Goal: Transaction & Acquisition: Book appointment/travel/reservation

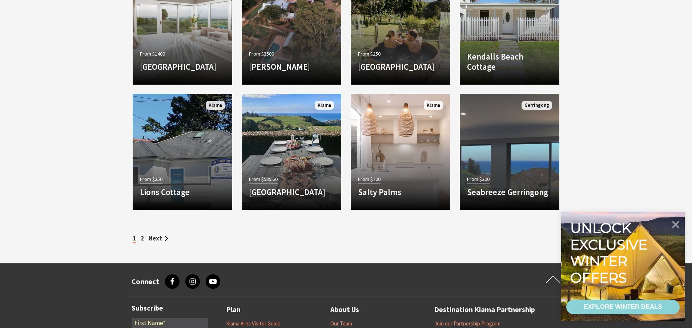
scroll to position [934, 0]
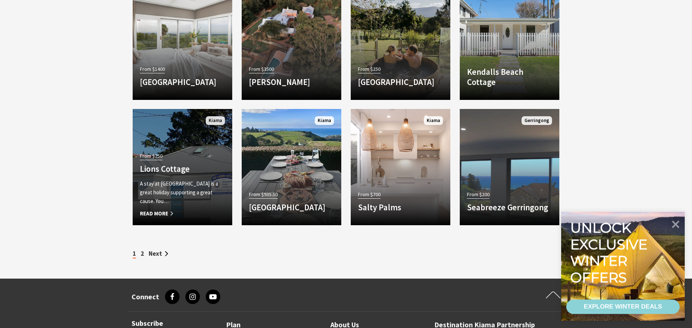
click at [161, 213] on span "Read More" at bounding box center [182, 213] width 85 height 9
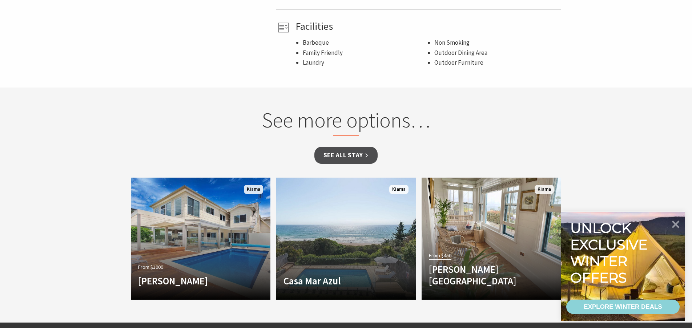
scroll to position [484, 0]
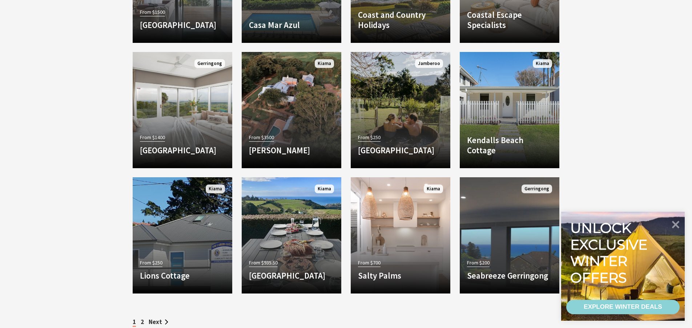
scroll to position [865, 0]
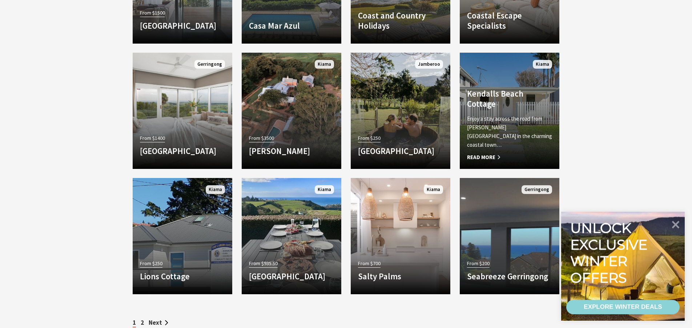
click at [512, 87] on link "Another Image Used Kendalls Beach Cottage Enjoy a stay across the road from Ken…" at bounding box center [510, 111] width 100 height 116
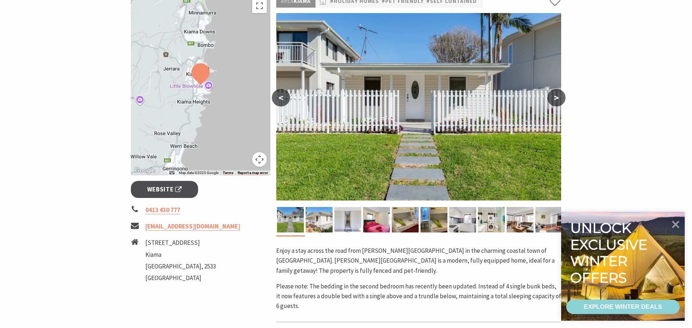
scroll to position [138, 0]
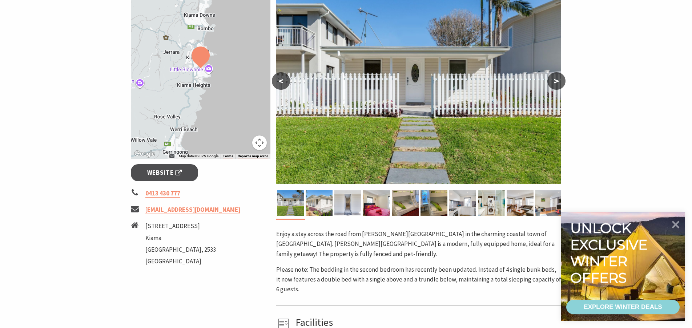
click at [558, 83] on button ">" at bounding box center [556, 80] width 18 height 17
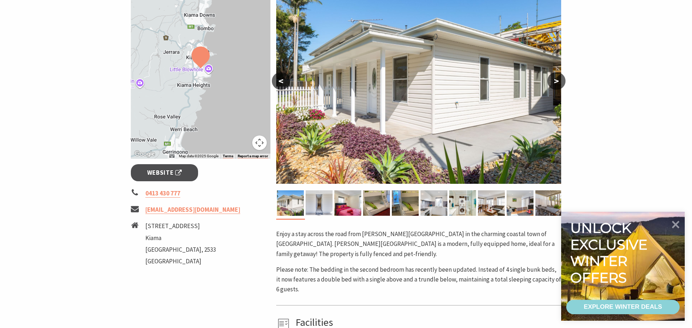
click at [558, 83] on button ">" at bounding box center [556, 80] width 18 height 17
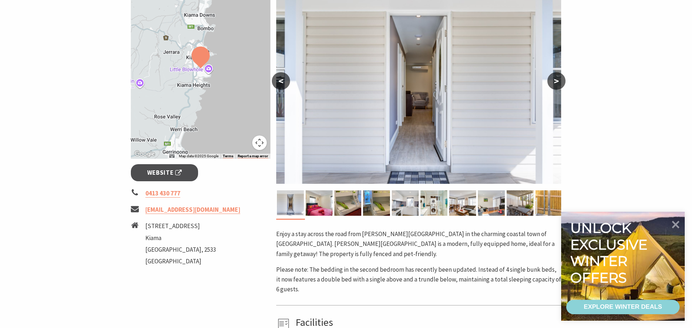
click at [558, 83] on button ">" at bounding box center [556, 80] width 18 height 17
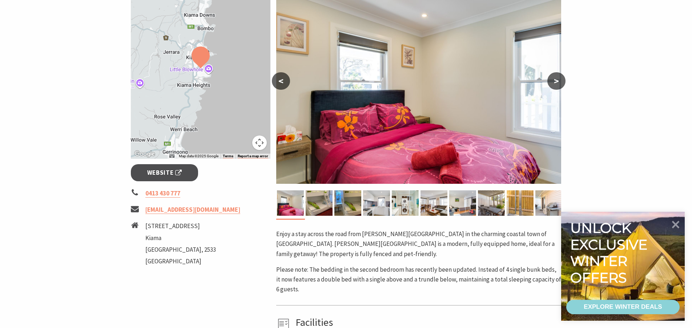
click at [558, 83] on button ">" at bounding box center [556, 80] width 18 height 17
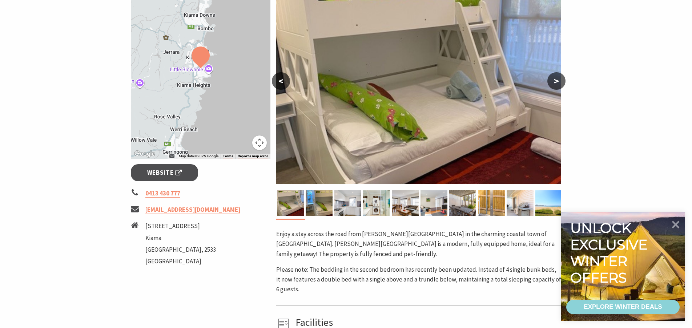
click at [558, 83] on button ">" at bounding box center [556, 80] width 18 height 17
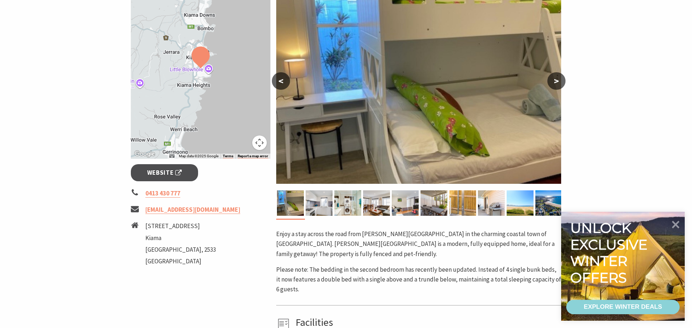
click at [558, 83] on button ">" at bounding box center [556, 80] width 18 height 17
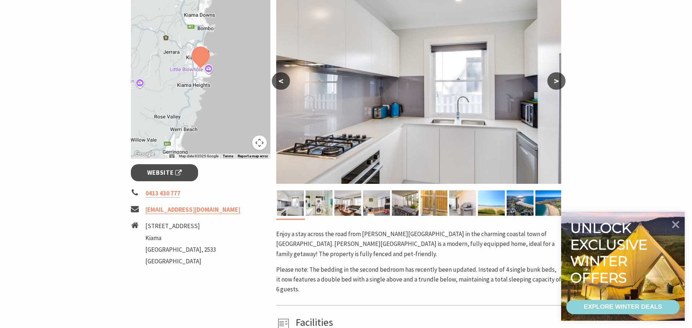
click at [558, 83] on button ">" at bounding box center [556, 80] width 18 height 17
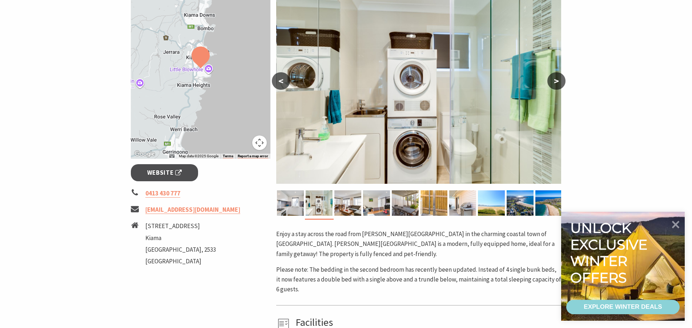
click at [558, 83] on button ">" at bounding box center [556, 80] width 18 height 17
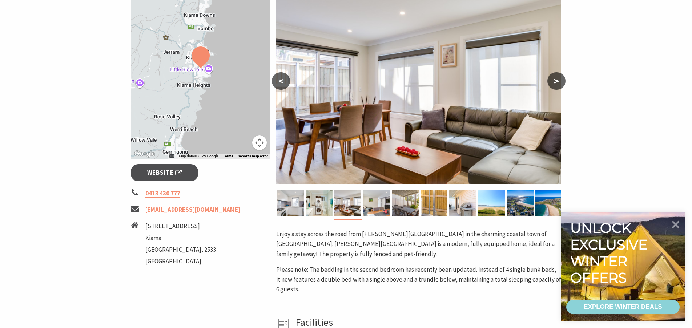
click at [558, 83] on button ">" at bounding box center [556, 80] width 18 height 17
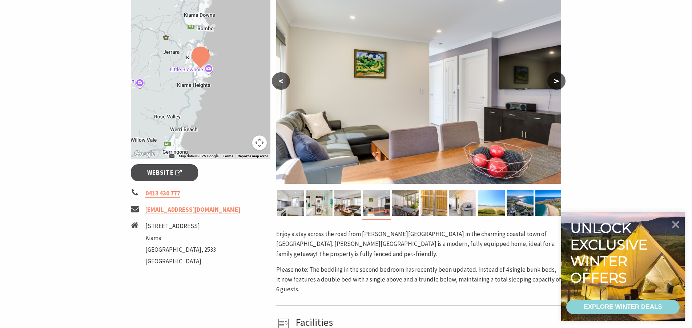
click at [558, 83] on button ">" at bounding box center [556, 80] width 18 height 17
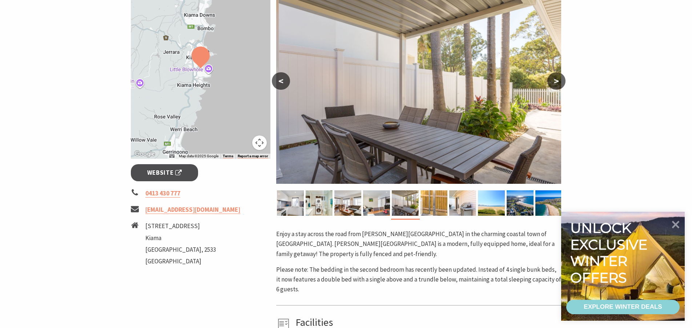
click at [558, 83] on button ">" at bounding box center [556, 80] width 18 height 17
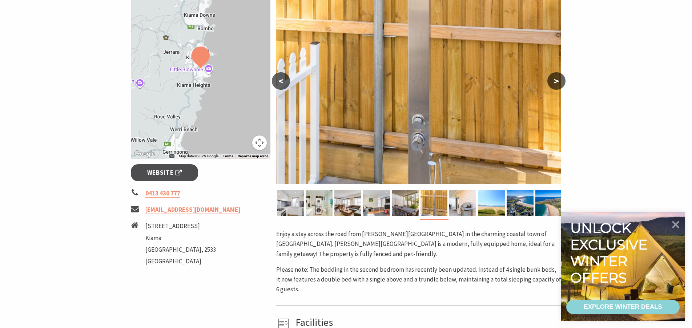
click at [558, 83] on button ">" at bounding box center [556, 80] width 18 height 17
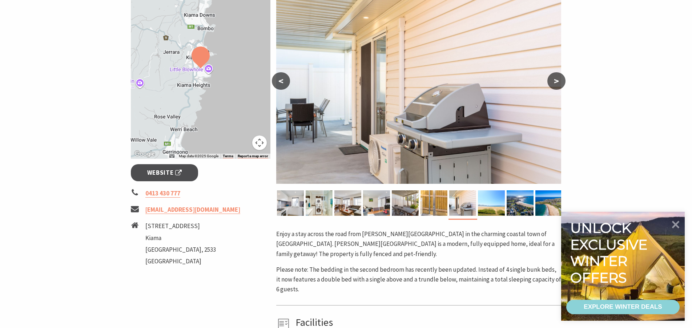
click at [558, 83] on button ">" at bounding box center [556, 80] width 18 height 17
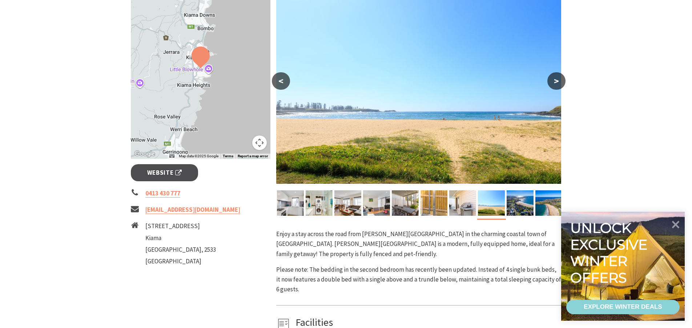
click at [558, 83] on button ">" at bounding box center [556, 80] width 18 height 17
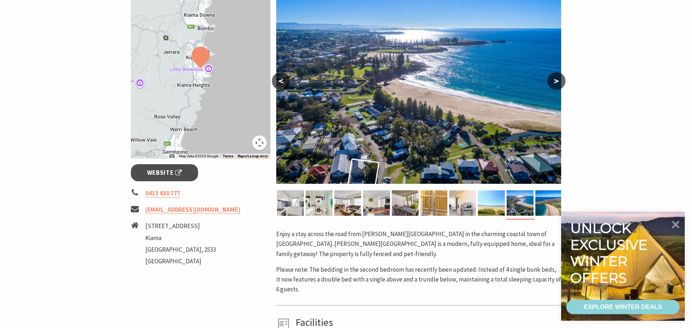
click at [557, 79] on button ">" at bounding box center [556, 80] width 18 height 17
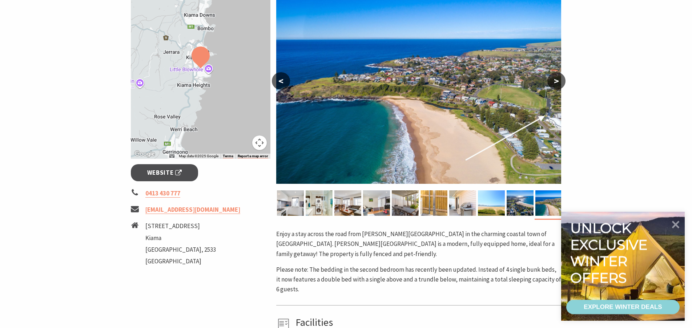
click at [557, 79] on button ">" at bounding box center [556, 80] width 18 height 17
click at [282, 77] on button "<" at bounding box center [281, 80] width 18 height 17
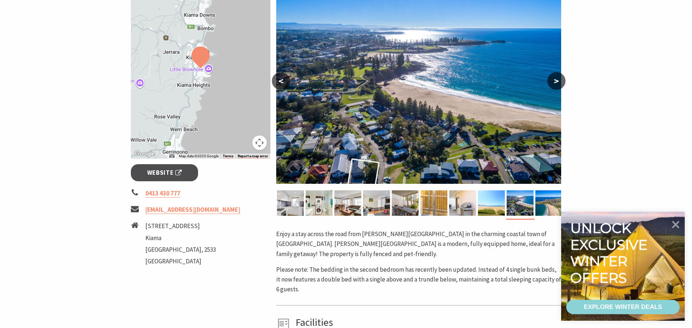
click at [282, 77] on button "<" at bounding box center [281, 80] width 18 height 17
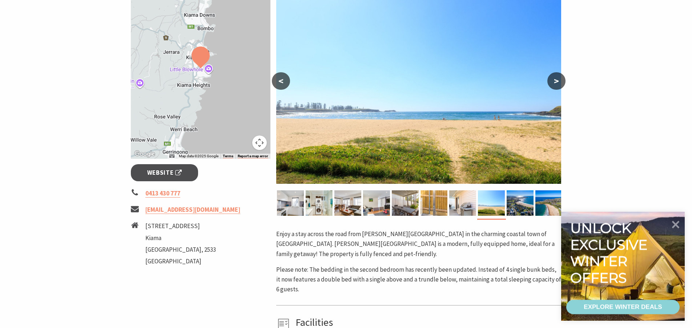
click at [282, 77] on button "<" at bounding box center [281, 80] width 18 height 17
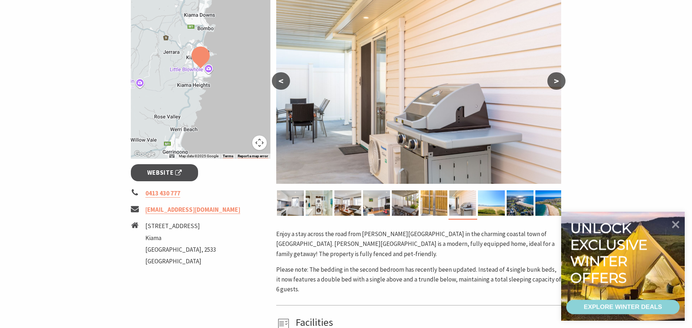
click at [282, 77] on button "<" at bounding box center [281, 80] width 18 height 17
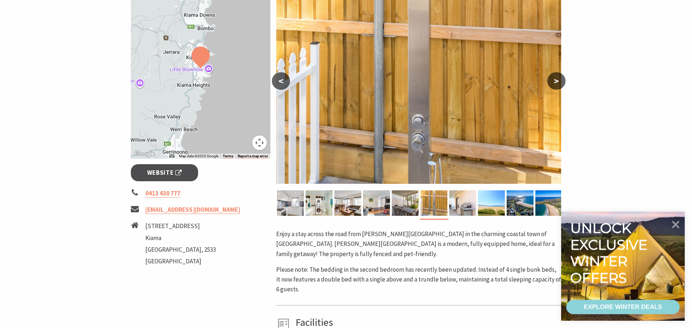
click at [282, 77] on button "<" at bounding box center [281, 80] width 18 height 17
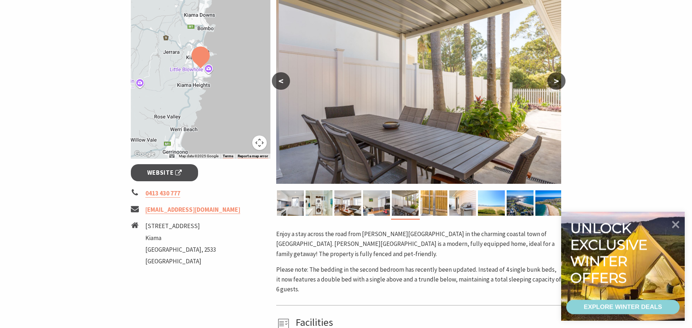
click at [282, 77] on button "<" at bounding box center [281, 80] width 18 height 17
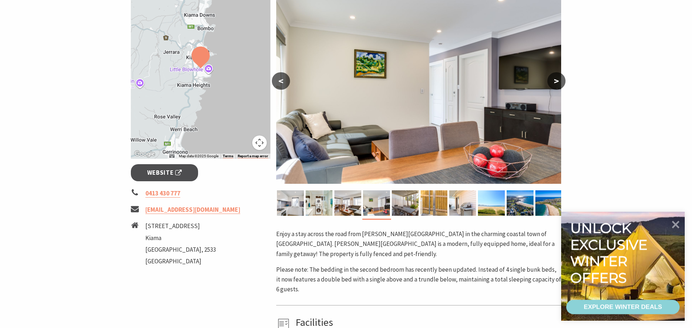
click at [282, 77] on button "<" at bounding box center [281, 80] width 18 height 17
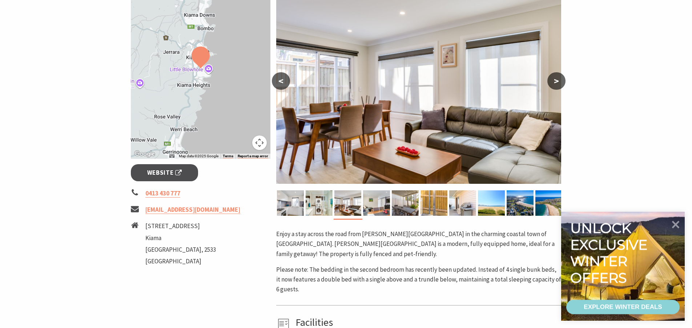
click at [282, 77] on button "<" at bounding box center [281, 80] width 18 height 17
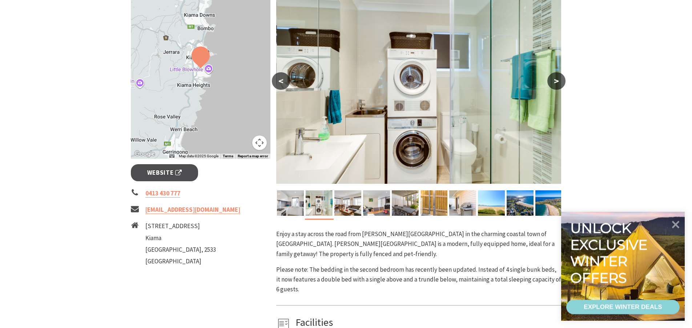
click at [285, 78] on button "<" at bounding box center [281, 80] width 18 height 17
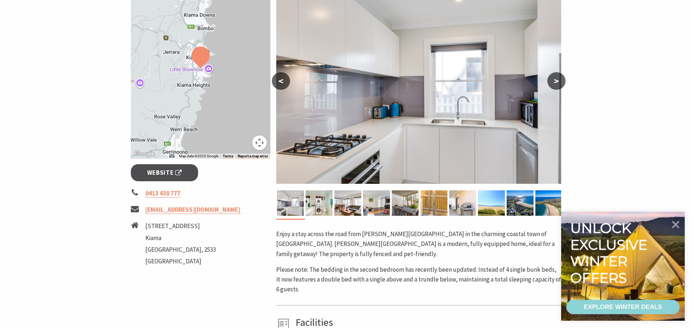
click at [285, 78] on button "<" at bounding box center [281, 80] width 18 height 17
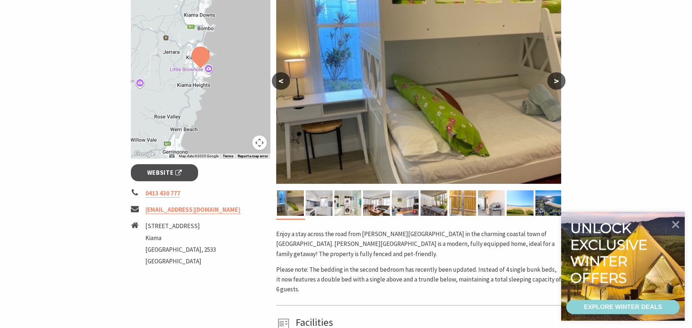
click at [285, 78] on button "<" at bounding box center [281, 80] width 18 height 17
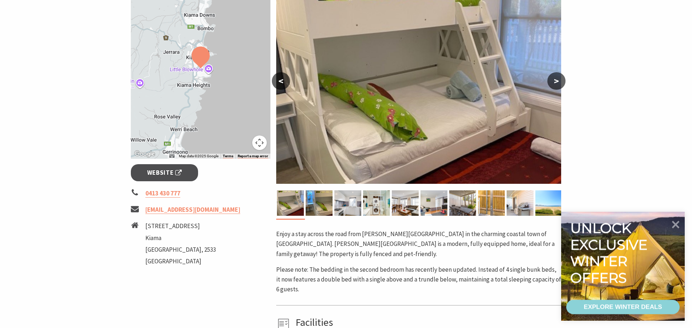
click at [560, 82] on button ">" at bounding box center [556, 80] width 18 height 17
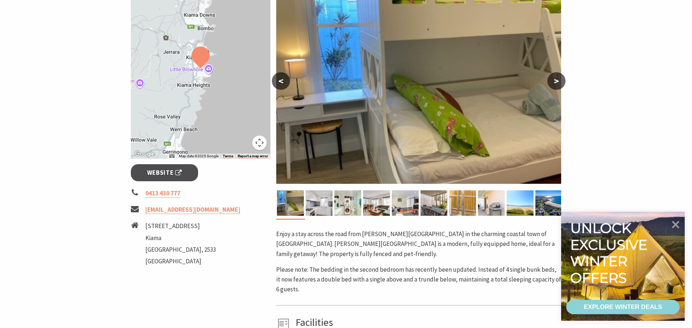
click at [286, 84] on button "<" at bounding box center [281, 80] width 18 height 17
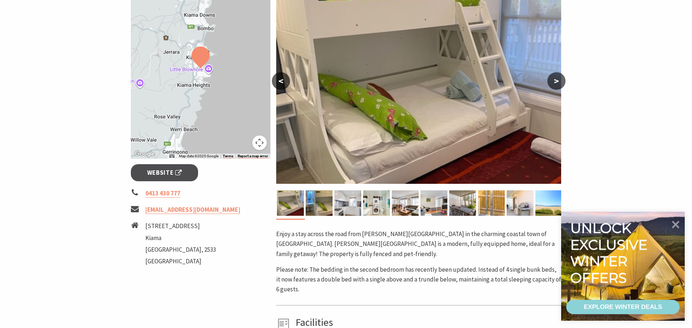
click at [286, 84] on button "<" at bounding box center [281, 80] width 18 height 17
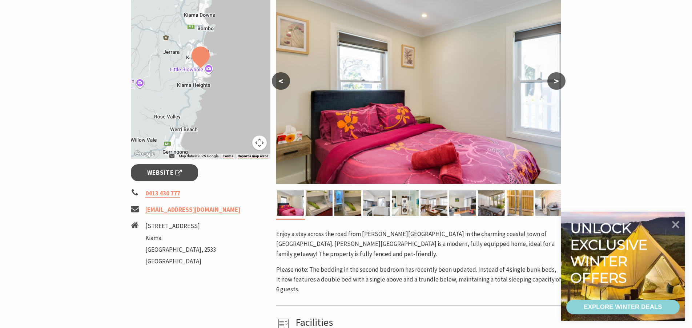
click at [286, 84] on button "<" at bounding box center [281, 80] width 18 height 17
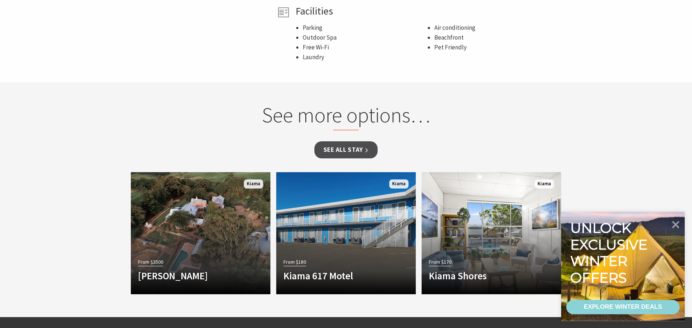
scroll to position [311, 0]
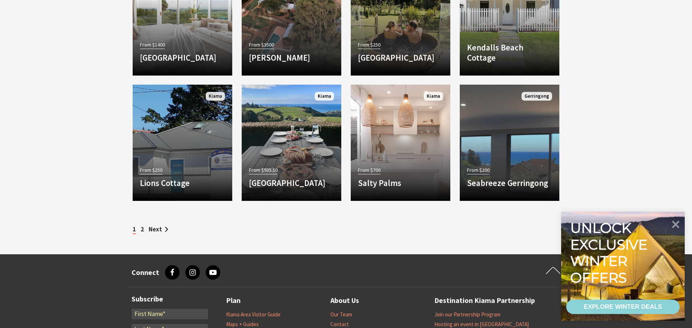
scroll to position [969, 0]
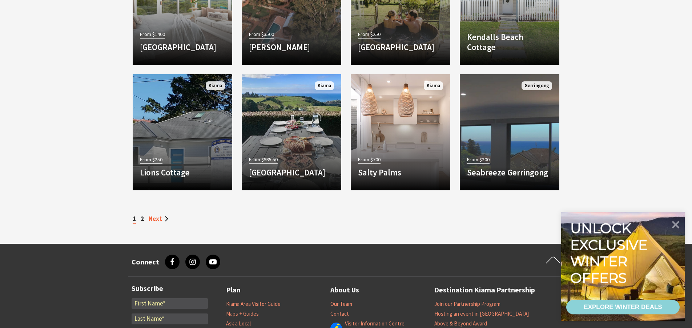
click at [162, 218] on link "Next" at bounding box center [159, 219] width 20 height 8
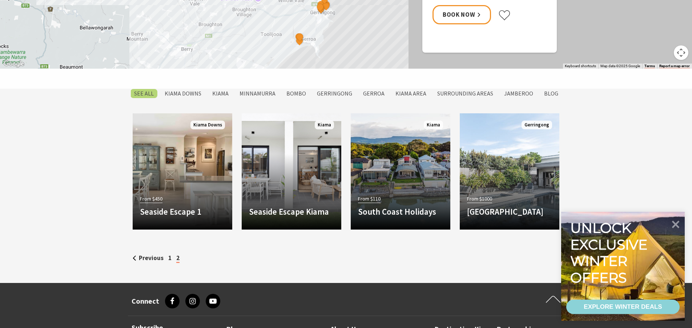
scroll to position [519, 0]
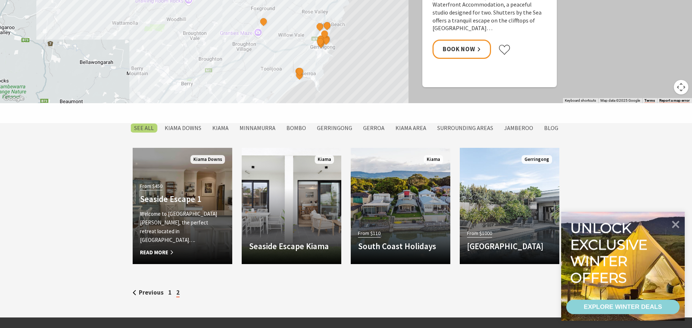
click at [162, 254] on span "Read More" at bounding box center [182, 252] width 85 height 9
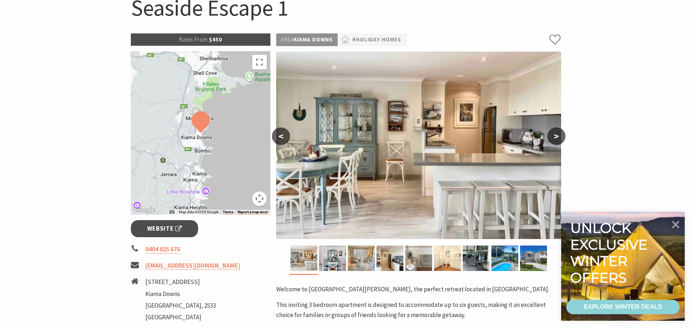
scroll to position [69, 0]
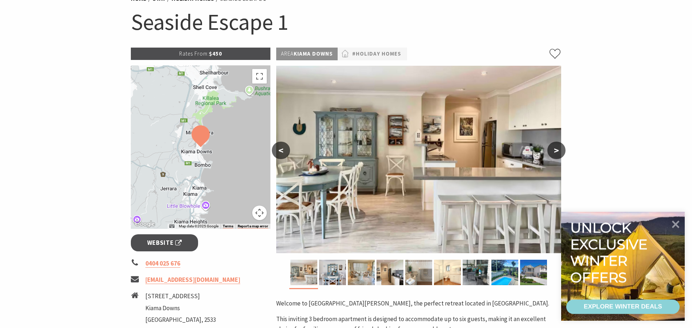
click at [555, 153] on button ">" at bounding box center [556, 150] width 18 height 17
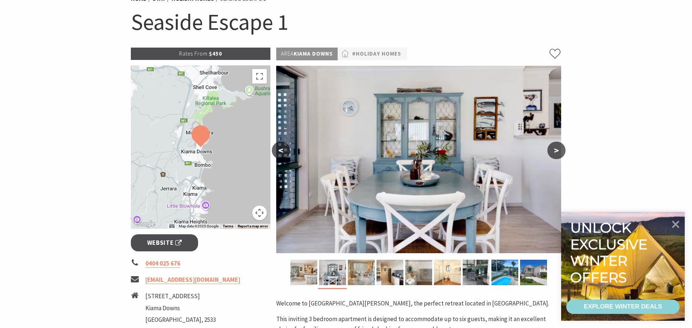
click at [555, 153] on button ">" at bounding box center [556, 150] width 18 height 17
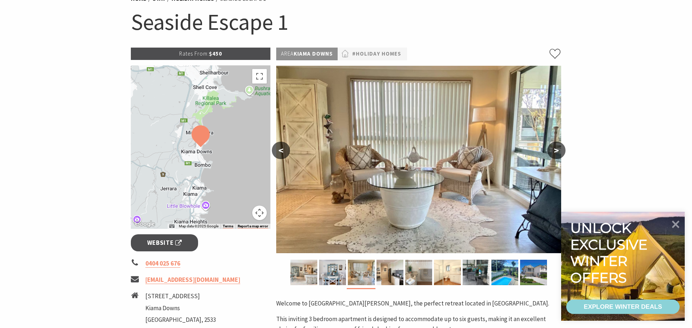
click at [555, 153] on button ">" at bounding box center [556, 150] width 18 height 17
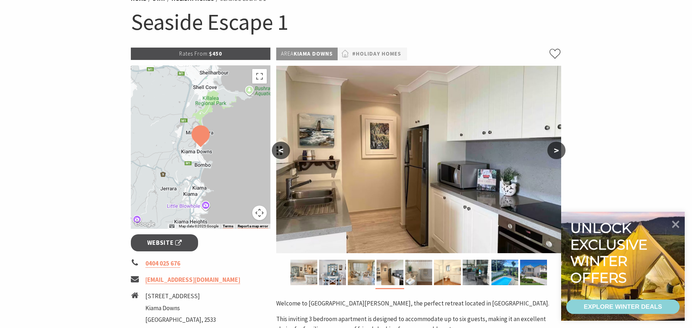
click at [555, 153] on button ">" at bounding box center [556, 150] width 18 height 17
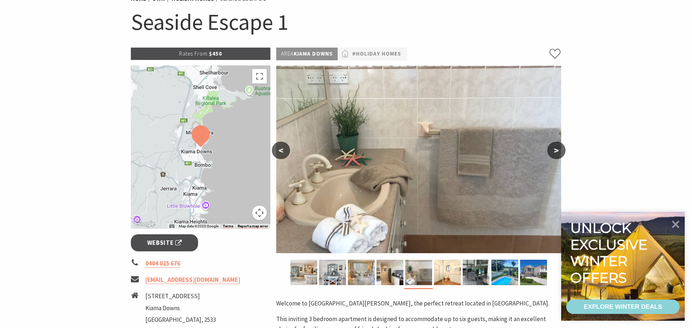
click at [555, 153] on button ">" at bounding box center [556, 150] width 18 height 17
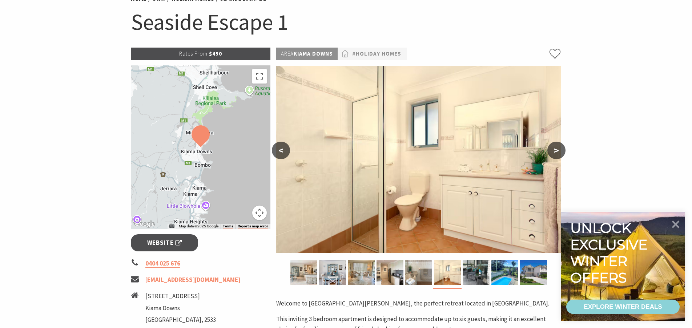
click at [555, 153] on button ">" at bounding box center [556, 150] width 18 height 17
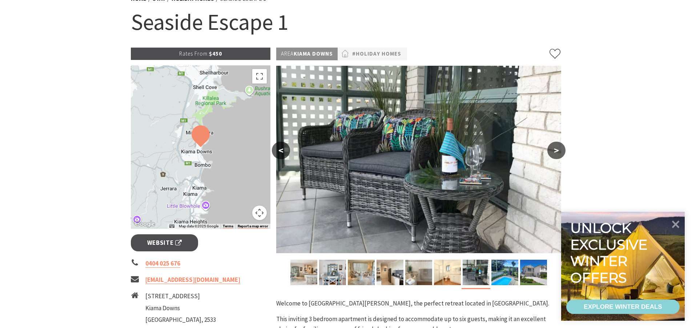
click at [555, 153] on button ">" at bounding box center [556, 150] width 18 height 17
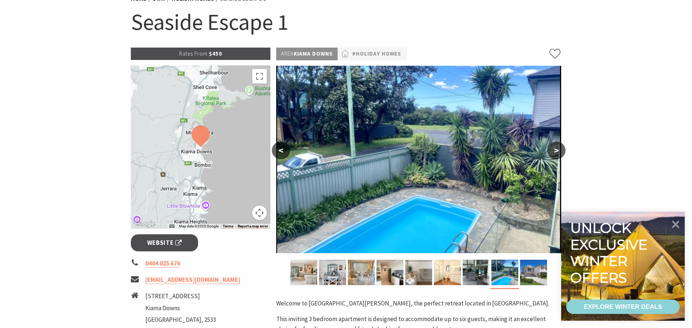
click at [555, 153] on button ">" at bounding box center [556, 150] width 18 height 17
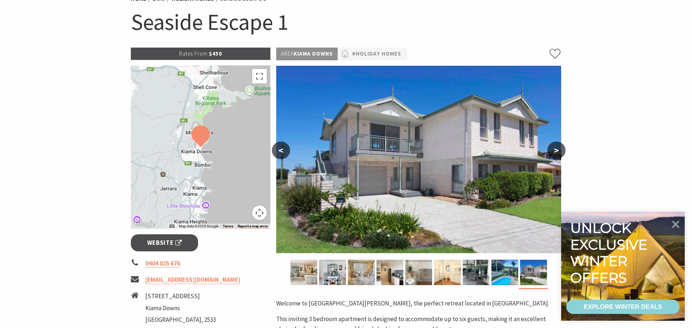
click at [555, 153] on button ">" at bounding box center [556, 150] width 18 height 17
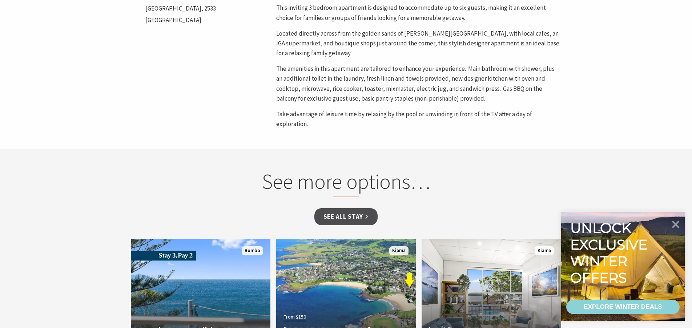
scroll to position [450, 0]
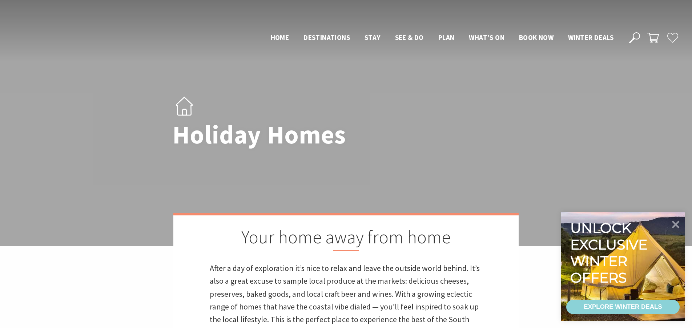
scroll to position [519, 0]
